Goal: Information Seeking & Learning: Learn about a topic

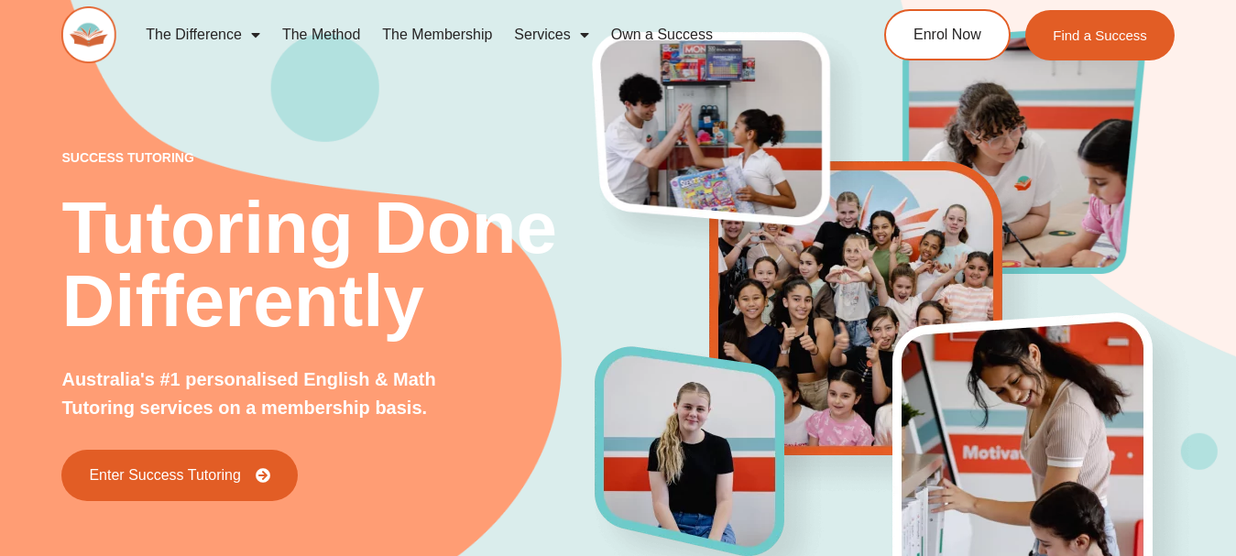
click at [588, 38] on span "Menu" at bounding box center [580, 34] width 18 height 33
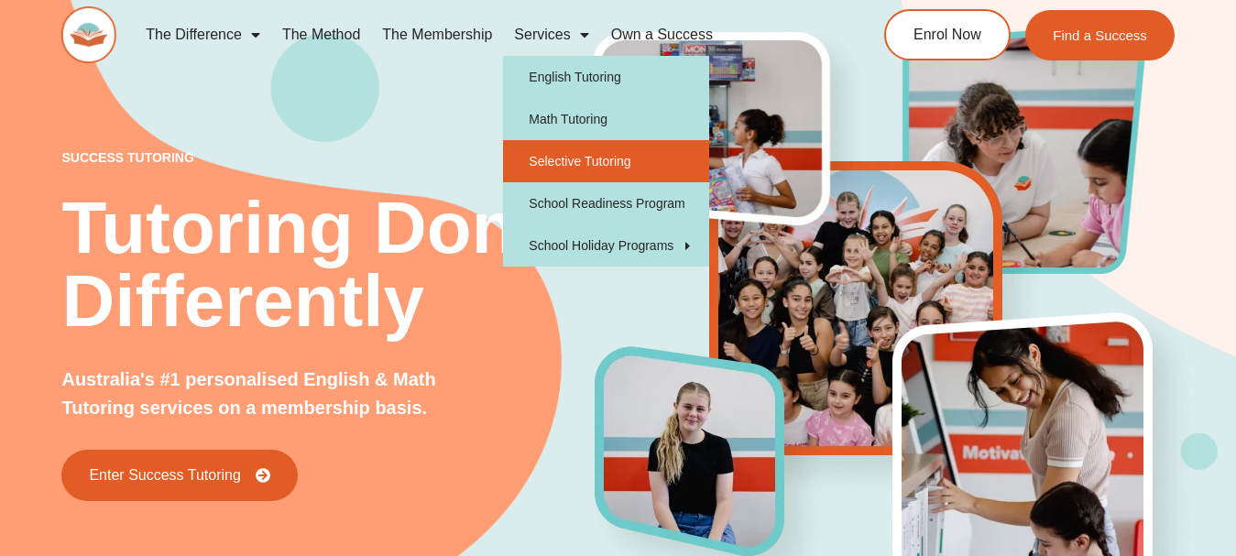
click at [610, 172] on link "Selective Tutoring" at bounding box center [606, 161] width 206 height 42
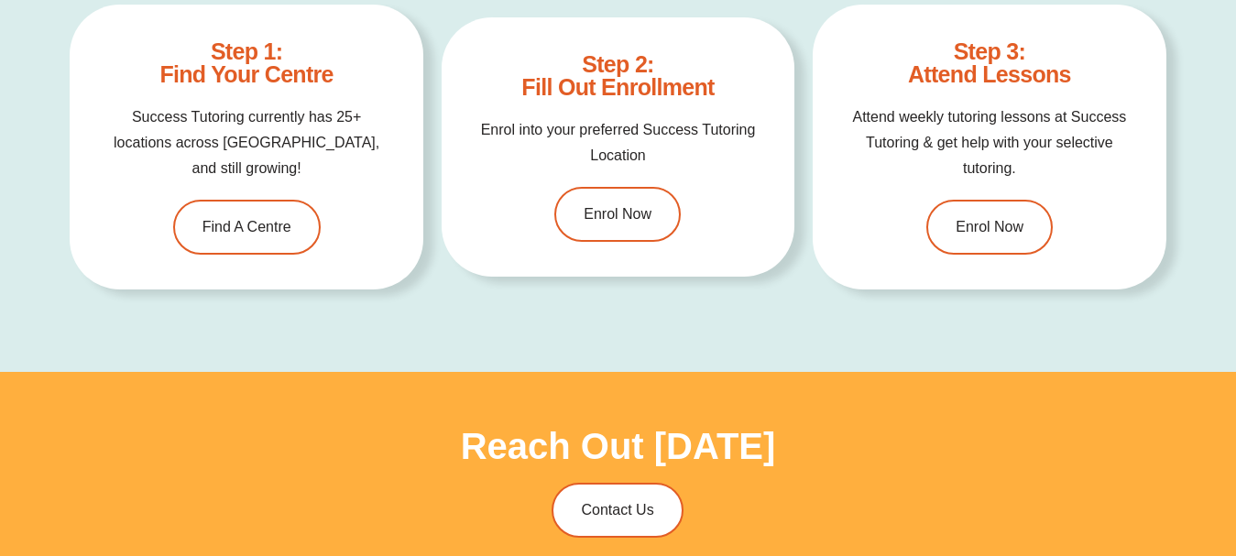
click at [437, 82] on div "Step 1: Find Your Centre Success Tutoring currently has 25+ locations across [G…" at bounding box center [618, 156] width 1096 height 303
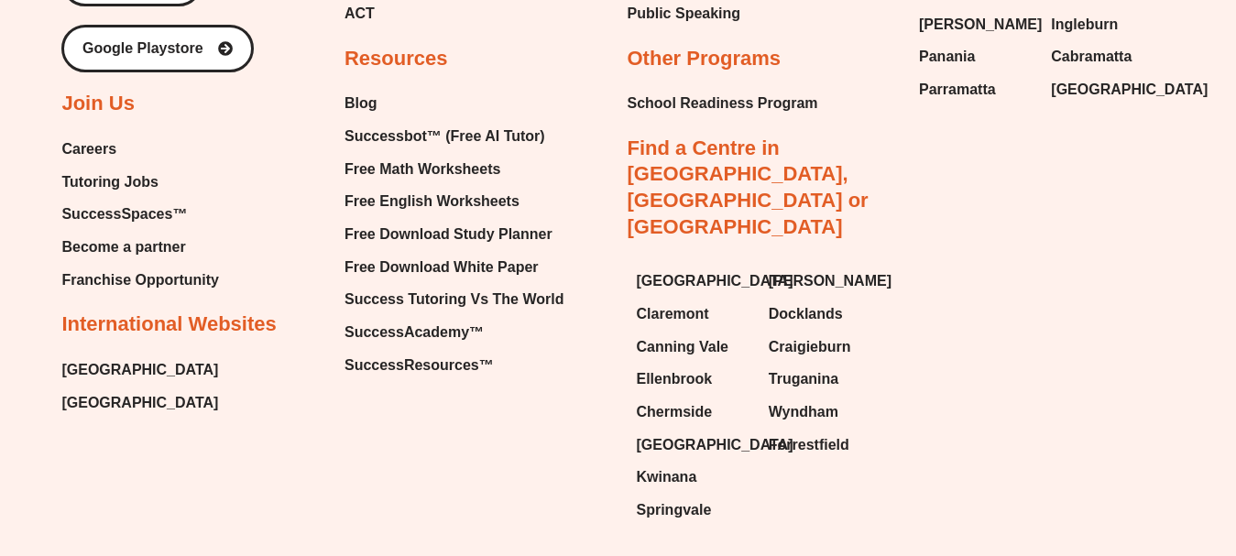
scroll to position [7426, 0]
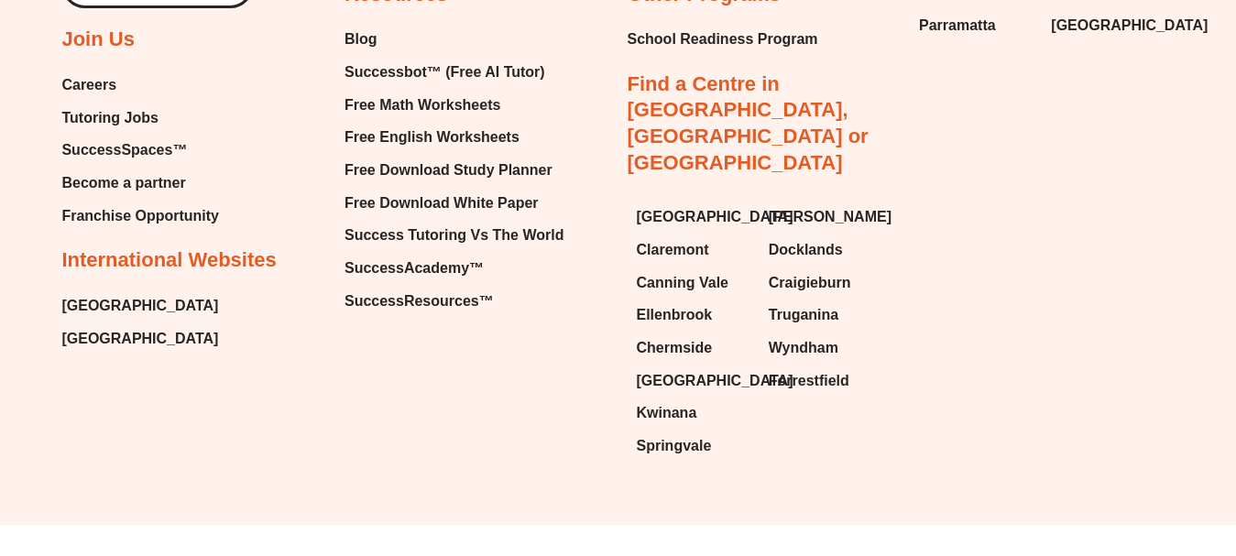
type input "*"
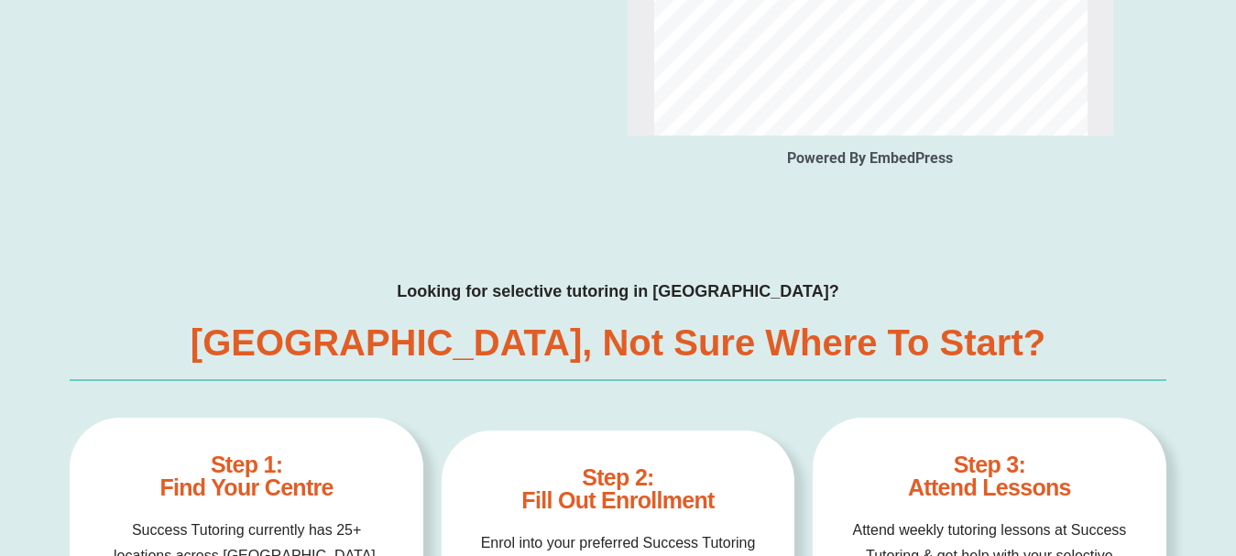
scroll to position [0, 0]
